Goal: Transaction & Acquisition: Book appointment/travel/reservation

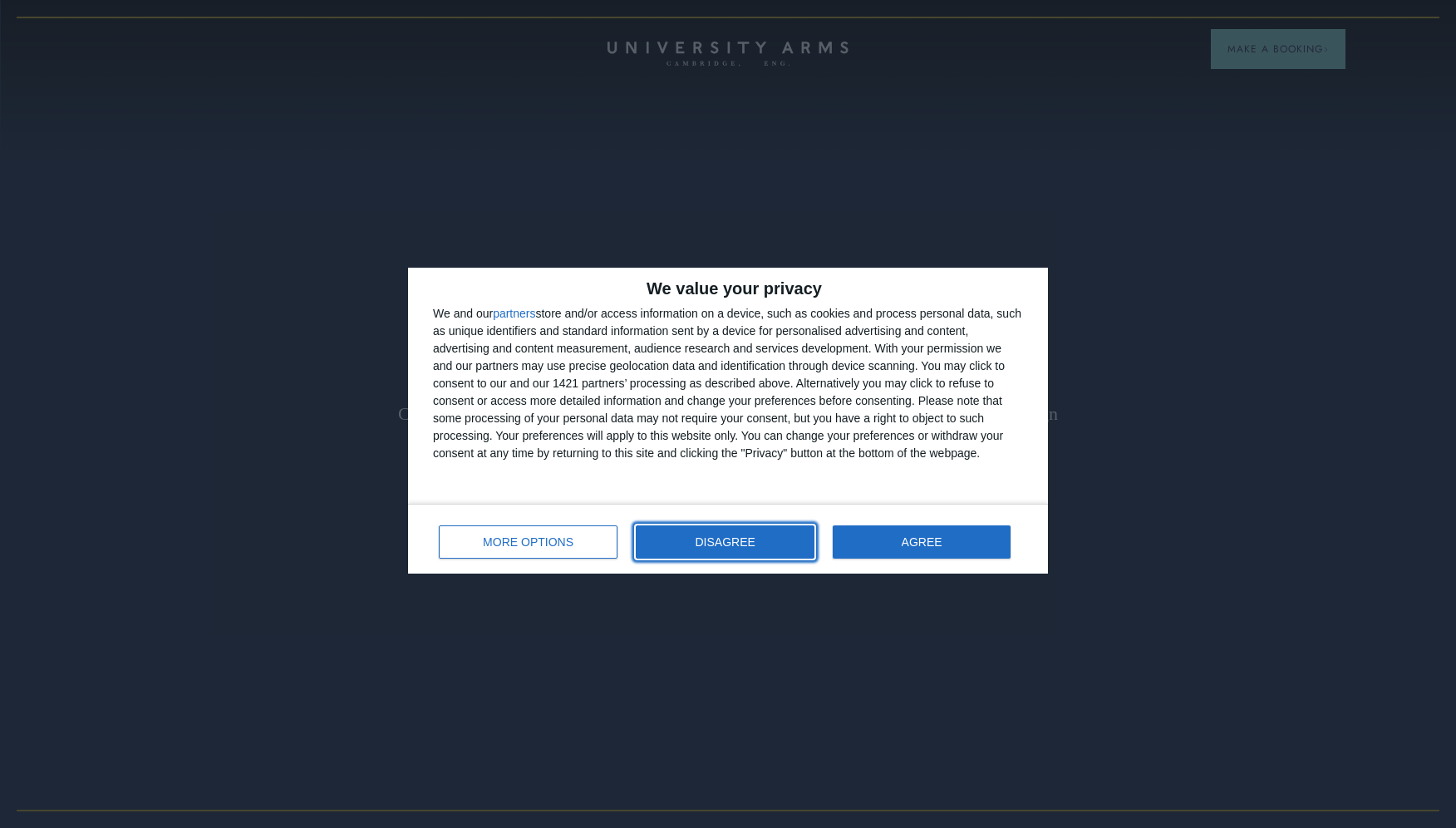
click at [766, 555] on button "DISAGREE" at bounding box center [725, 542] width 179 height 33
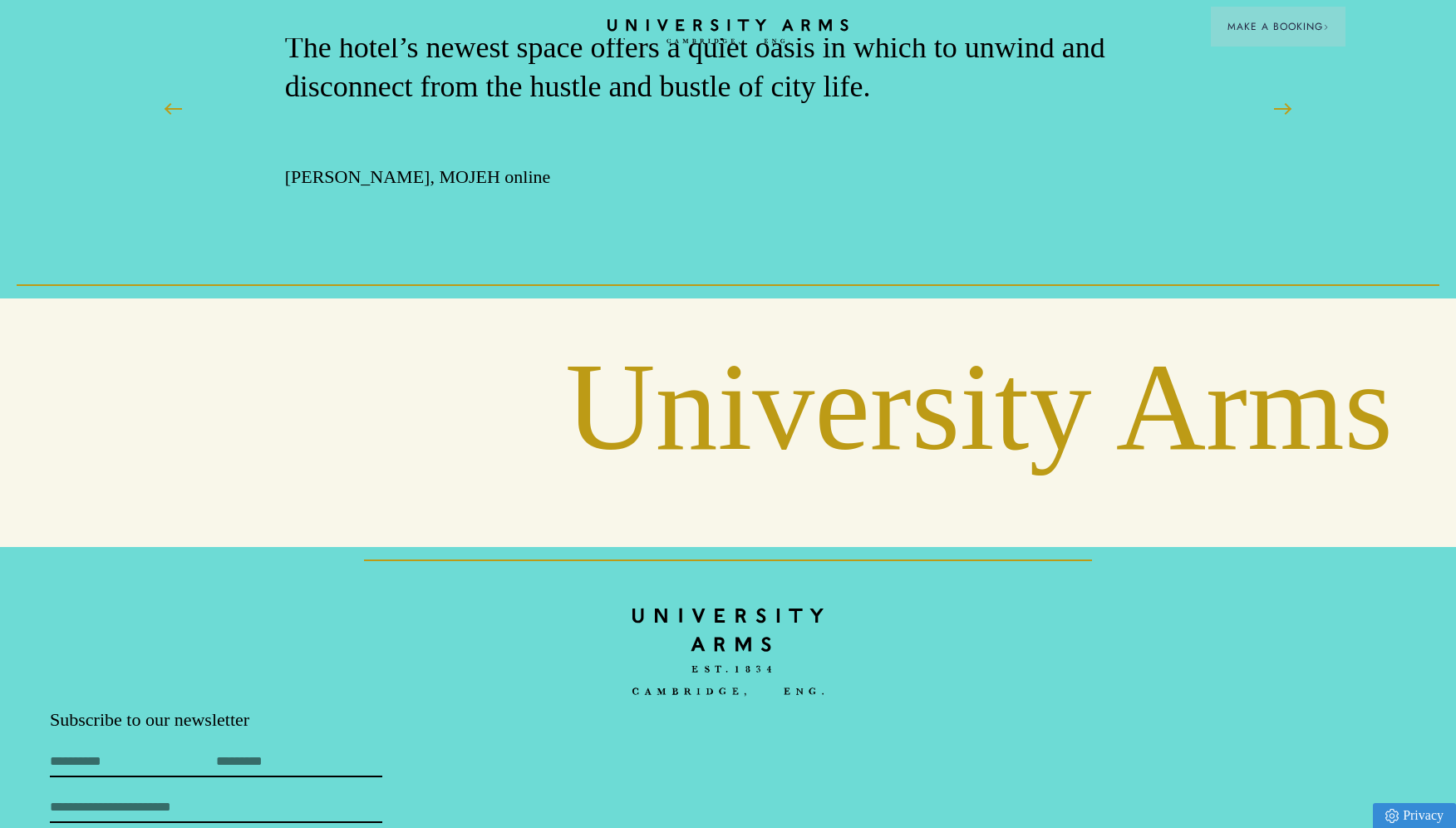
scroll to position [2876, 0]
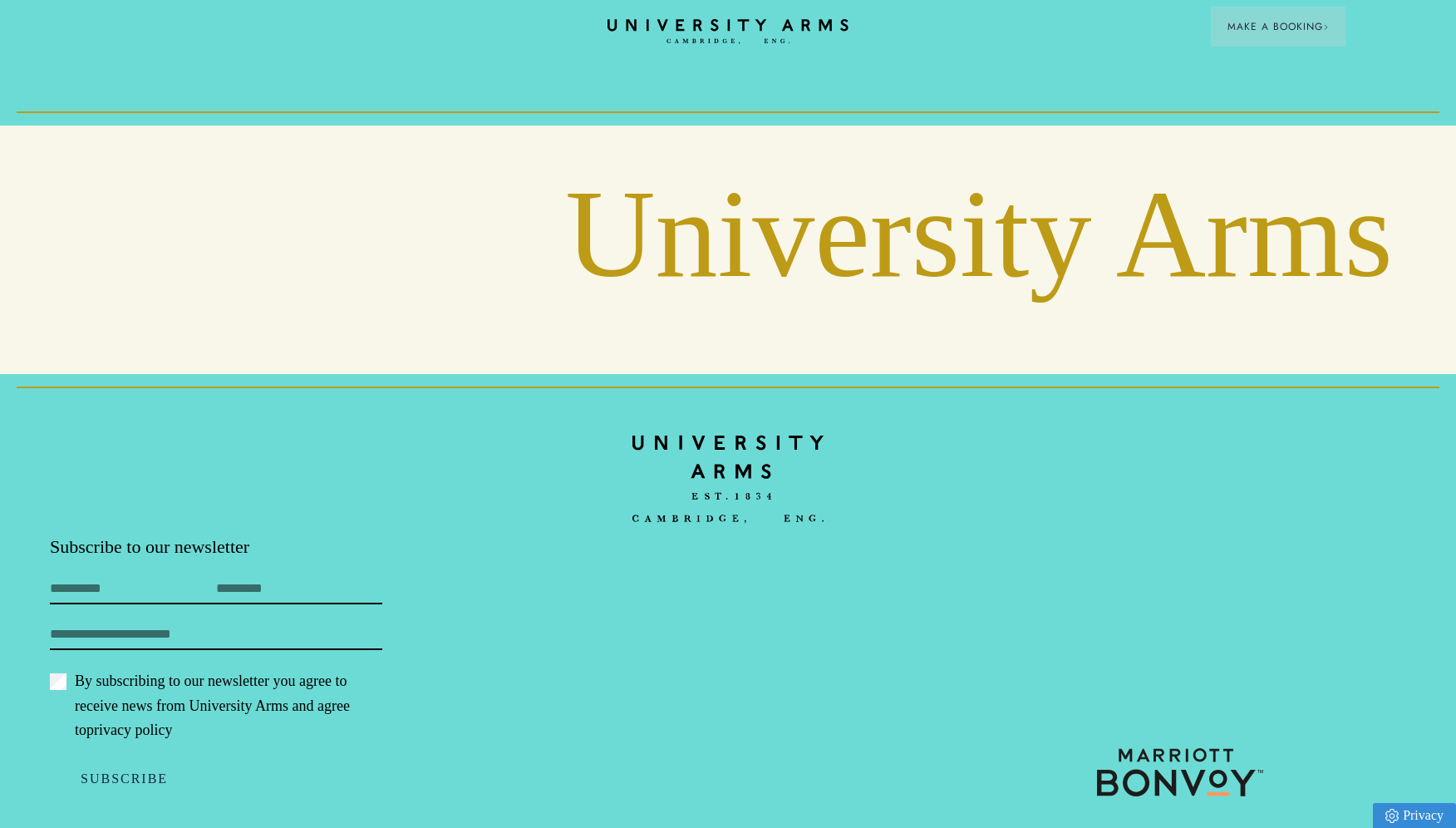
click at [764, 555] on footer "Subscribe to our newsletter First Name Last Name Email By subscribing to our ne…" at bounding box center [728, 610] width 1456 height 472
click at [716, 452] on img at bounding box center [728, 479] width 191 height 111
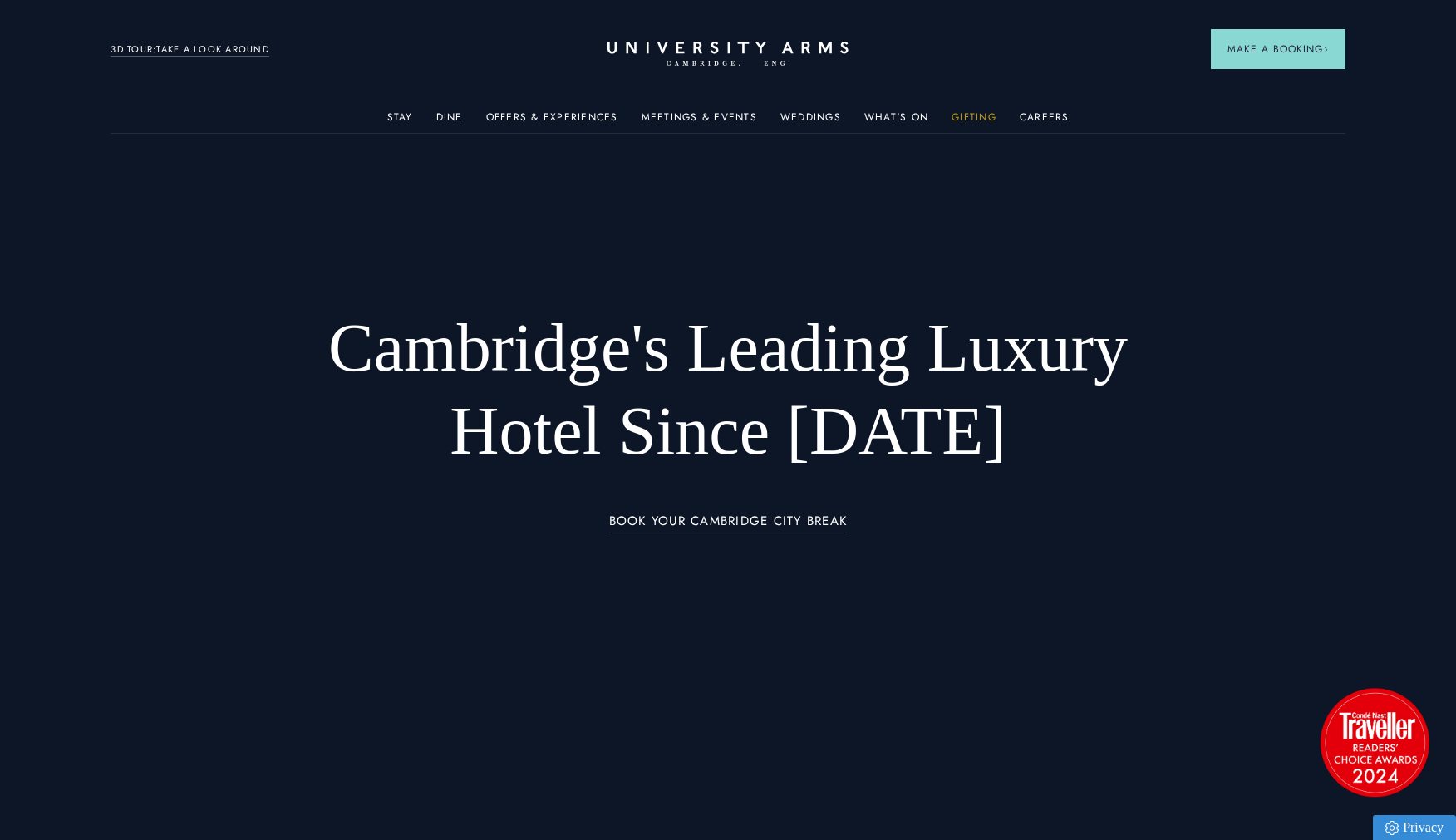
click at [973, 116] on link "Gifting" at bounding box center [973, 121] width 45 height 22
click at [555, 120] on link "Offers & Experiences" at bounding box center [552, 121] width 132 height 22
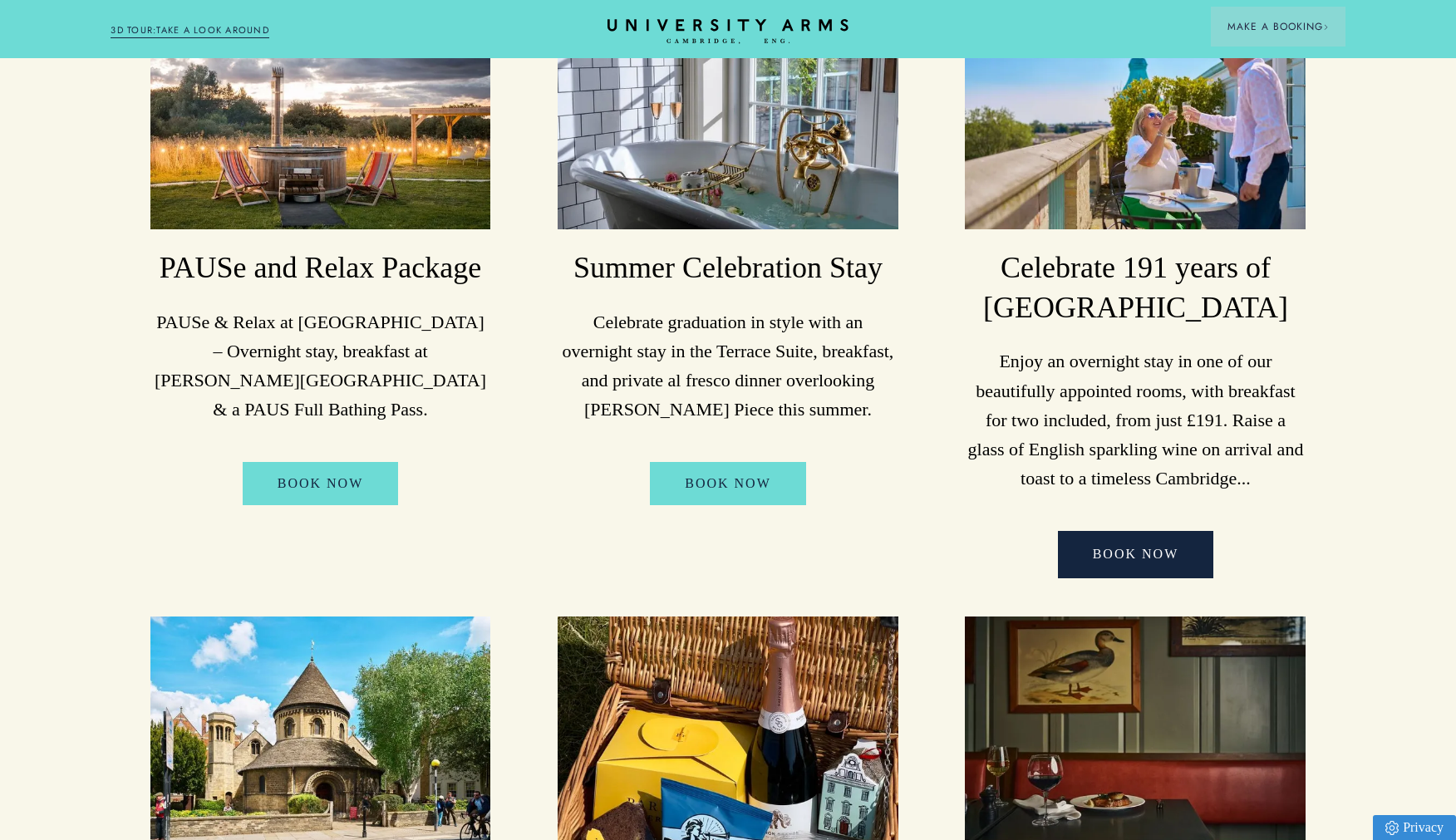
scroll to position [291, 0]
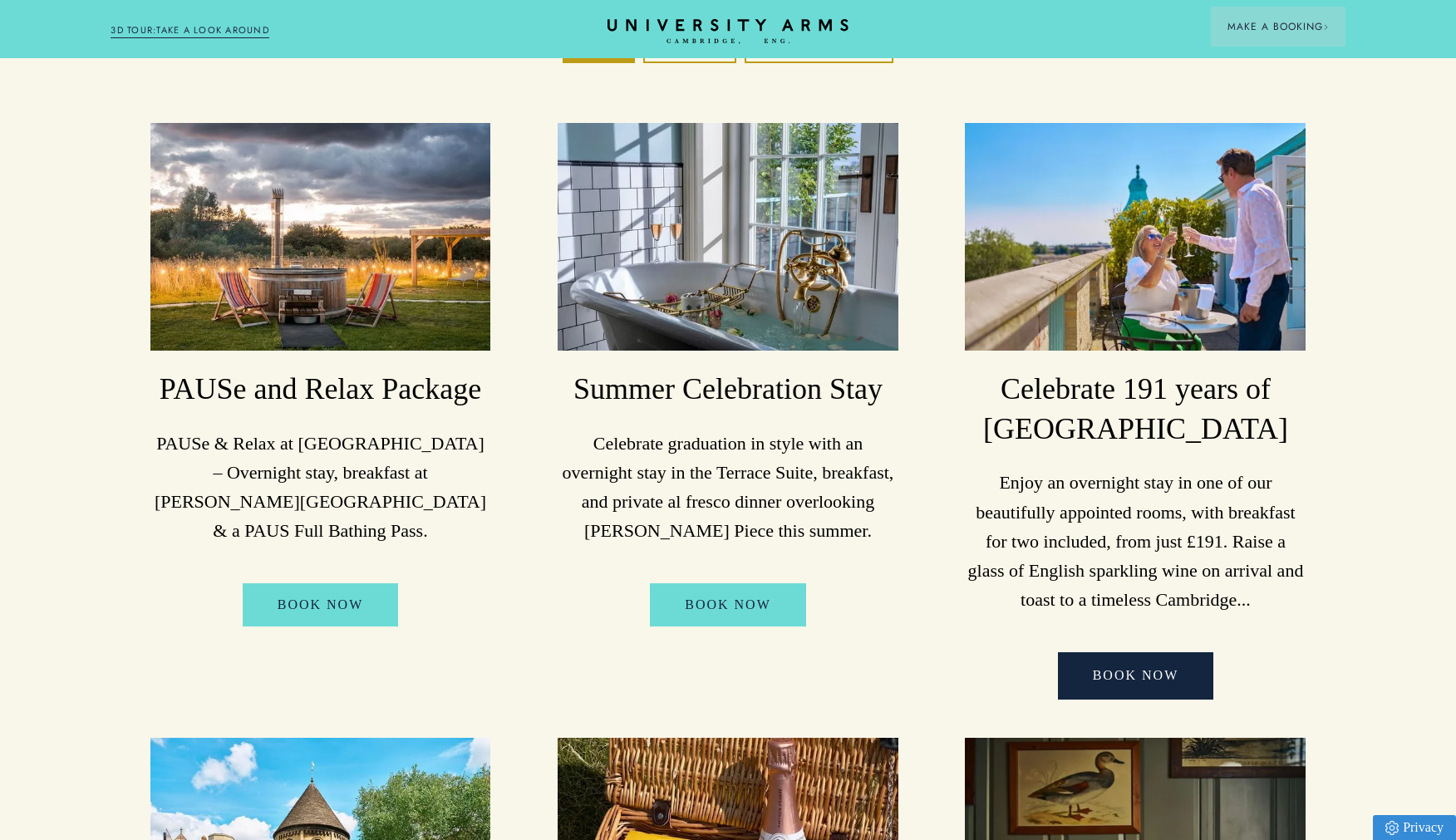
click at [776, 320] on img at bounding box center [728, 237] width 341 height 227
click at [752, 407] on h3 "Summer Celebration Stay" at bounding box center [728, 389] width 341 height 40
click at [757, 395] on h3 "Summer Celebration Stay" at bounding box center [728, 389] width 341 height 40
click at [742, 517] on p "Celebrate graduation in style with an overnight stay in the Terrace Suite, brea…" at bounding box center [728, 487] width 341 height 117
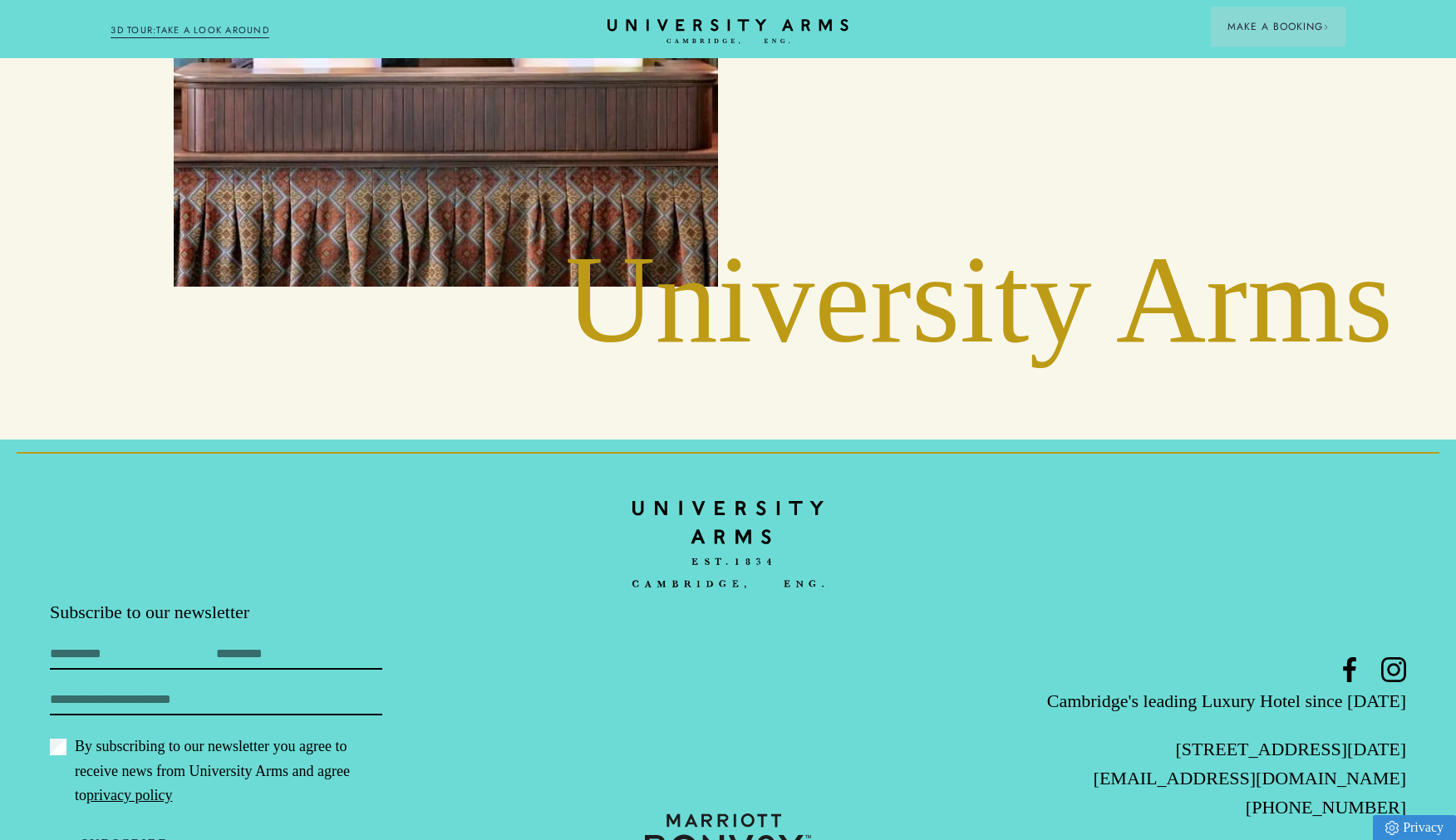
scroll to position [4013, 0]
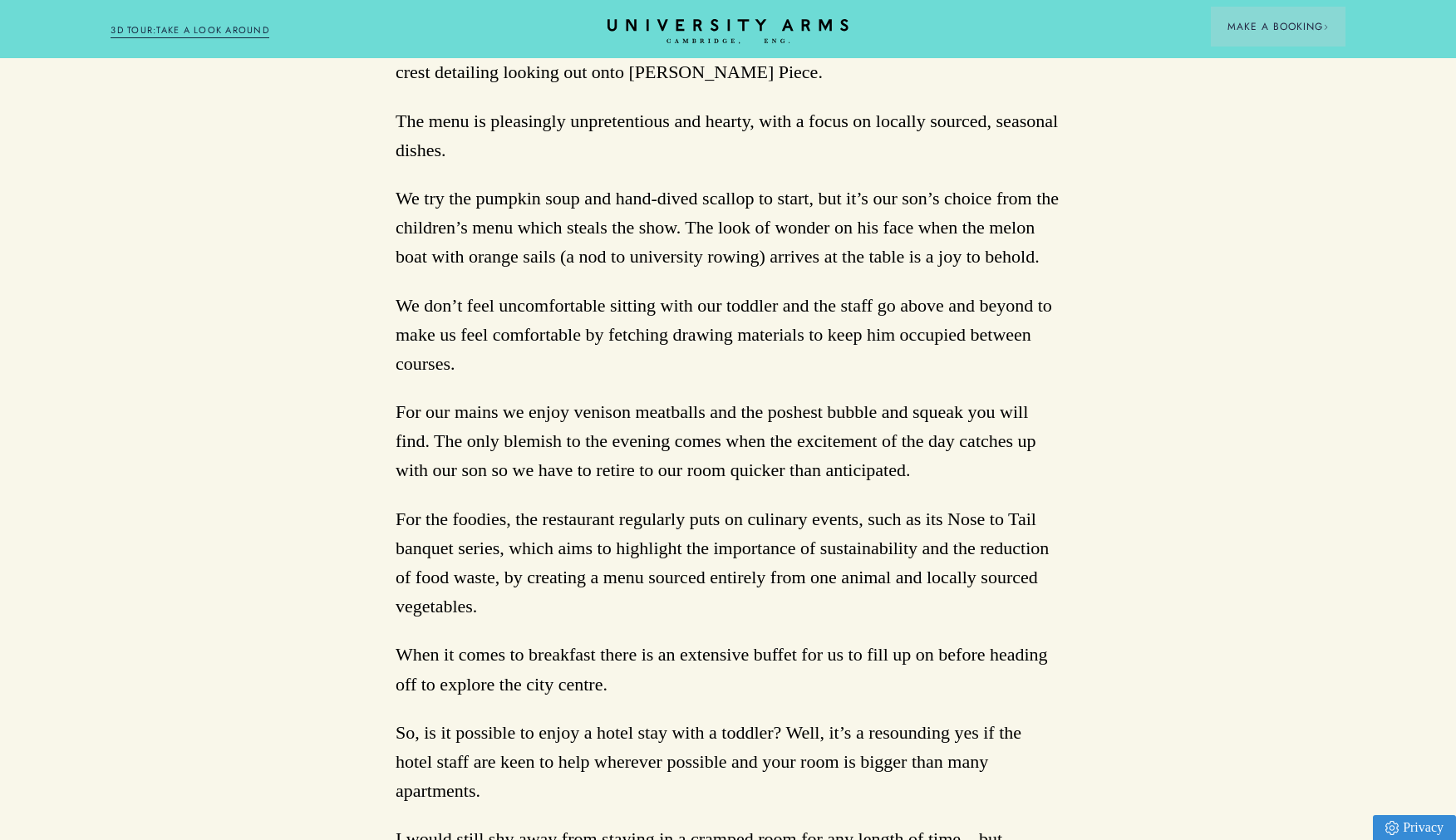
scroll to position [3628, 0]
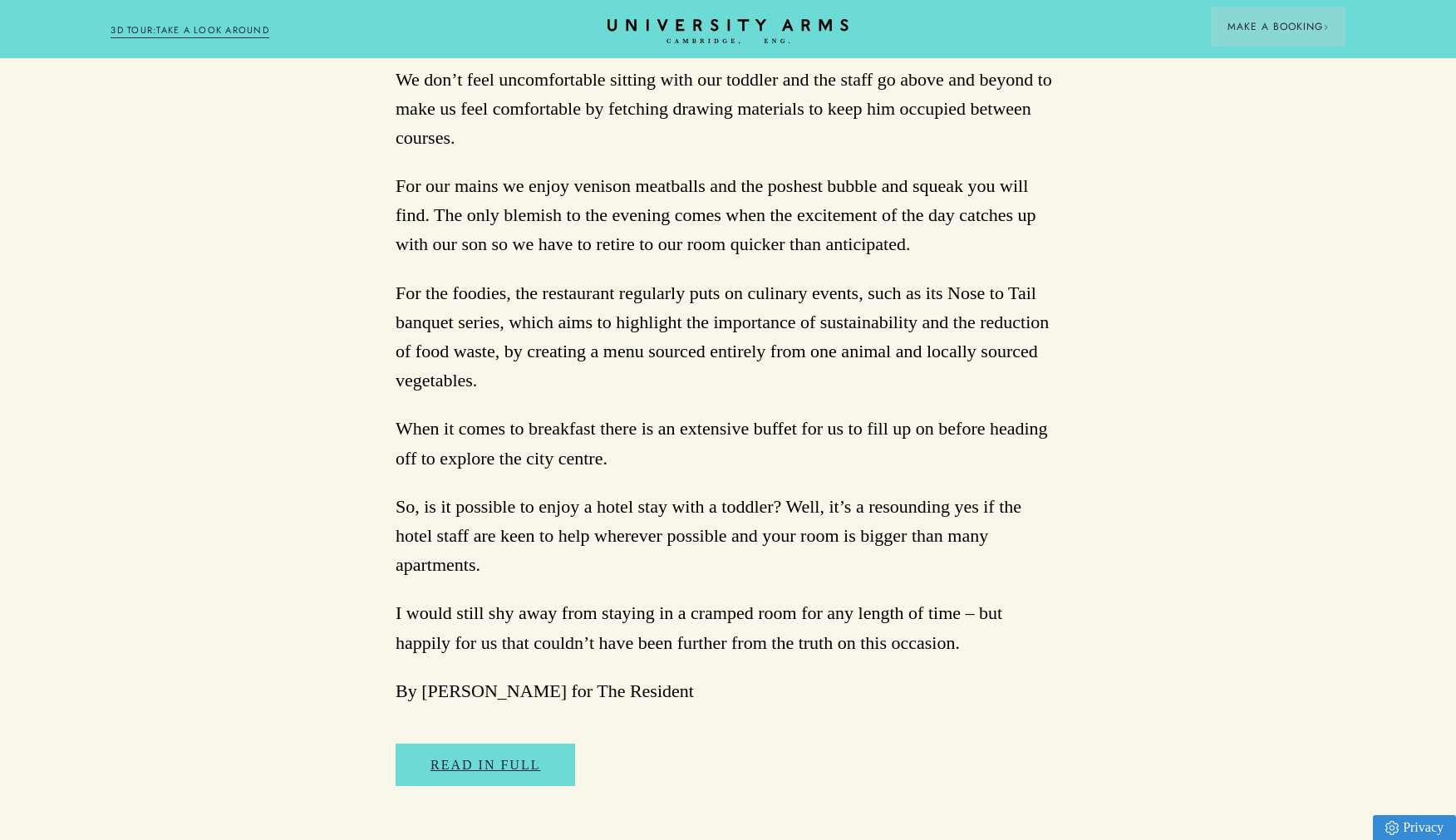
click at [624, 492] on p "So, is it possible to enjoy a hotel stay with a toddler? Well, it’s a resoundin…" at bounding box center [728, 535] width 665 height 88
